Goal: Information Seeking & Learning: Find specific fact

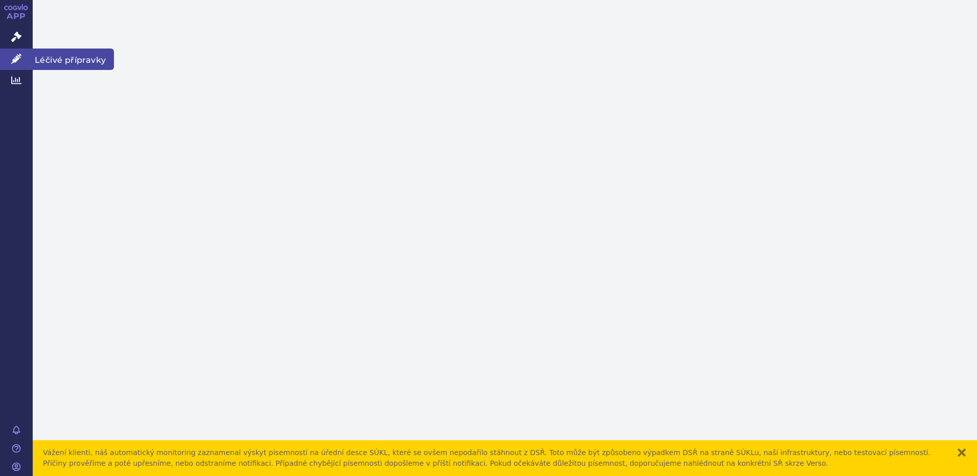
click at [20, 59] on icon at bounding box center [16, 59] width 10 height 10
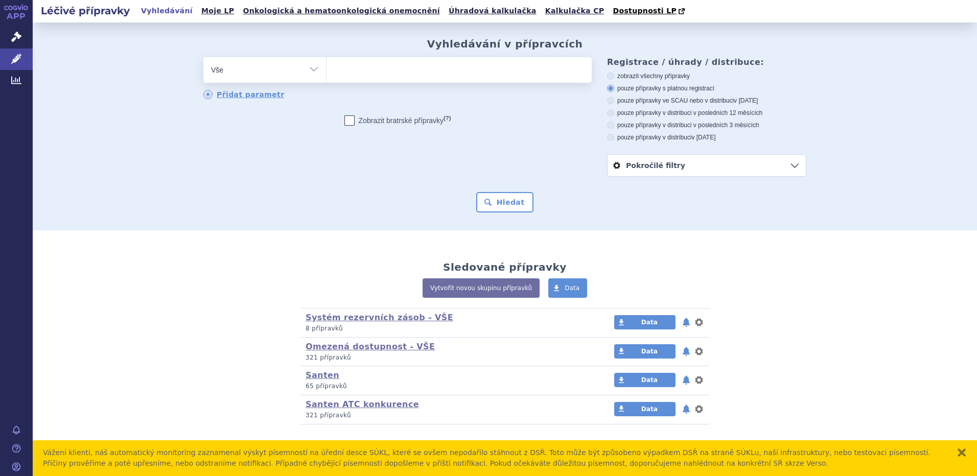
click at [349, 70] on ul at bounding box center [458, 67] width 265 height 21
click at [326, 70] on select at bounding box center [326, 70] width 1 height 26
type input "Max"
type input "Maxo"
type input "Maxol"
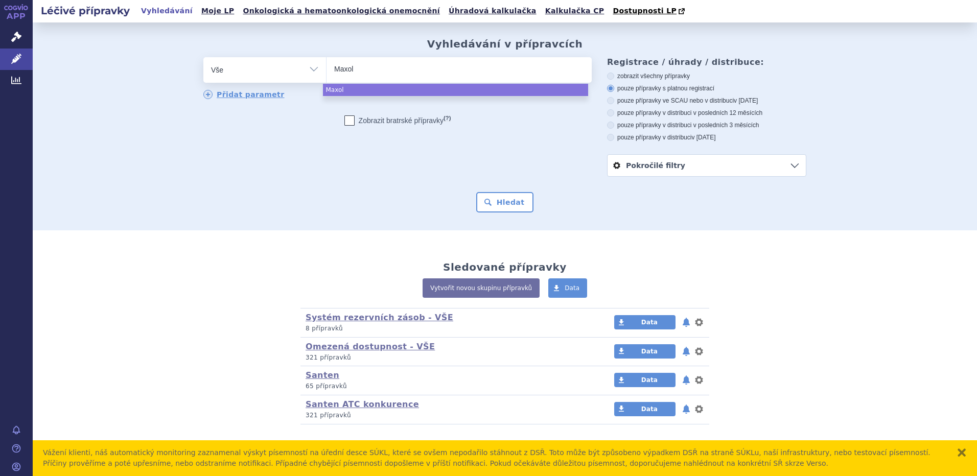
type input "Maxo"
type input "Max"
type input "Maxi"
type input "Maxitr"
type input "Maxitrol"
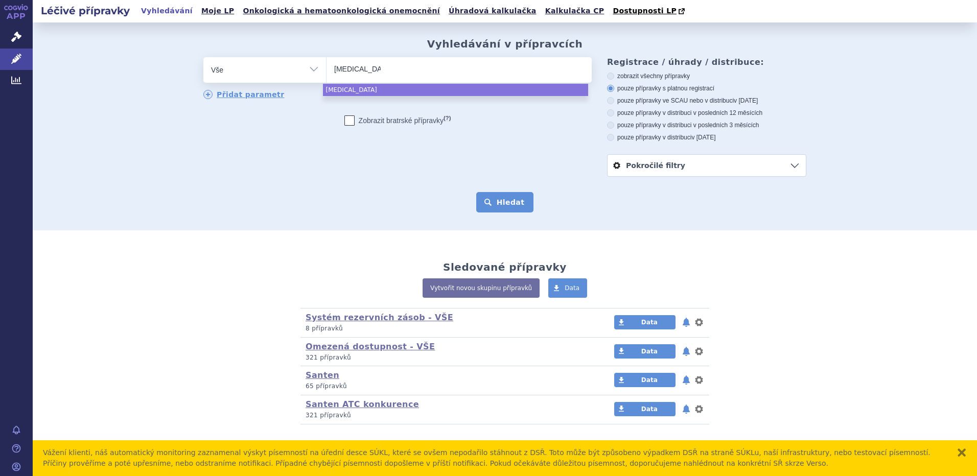
select select "Maxitrol"
click at [496, 207] on button "Hledat" at bounding box center [505, 202] width 58 height 20
